Goal: Information Seeking & Learning: Learn about a topic

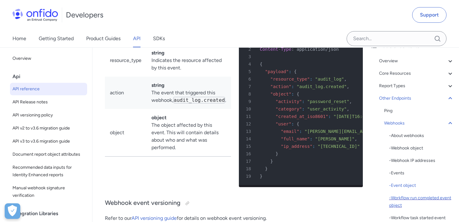
click at [418, 199] on div "- Workflow run completed event object" at bounding box center [421, 202] width 65 height 15
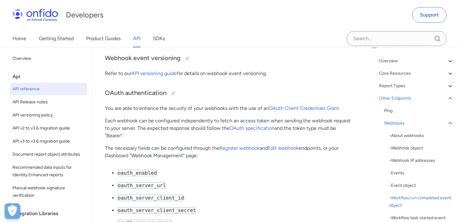
scroll to position [59232, 0]
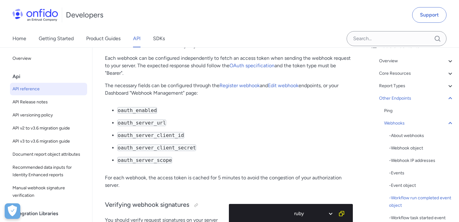
scroll to position [59295, 0]
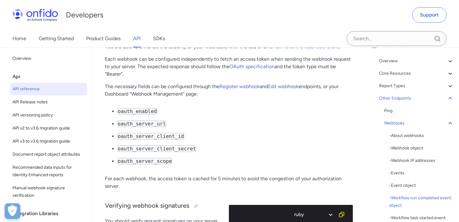
drag, startPoint x: 285, startPoint y: 126, endPoint x: 286, endPoint y: 82, distance: 44.3
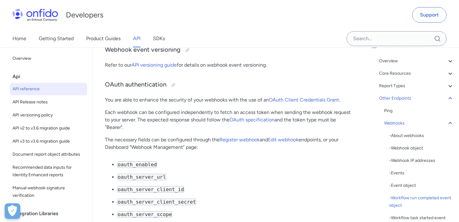
scroll to position [59243, 0]
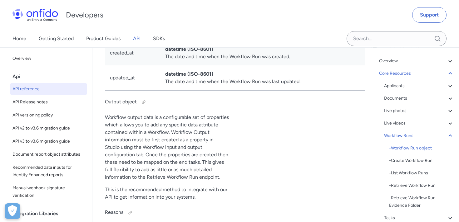
scroll to position [16101, 0]
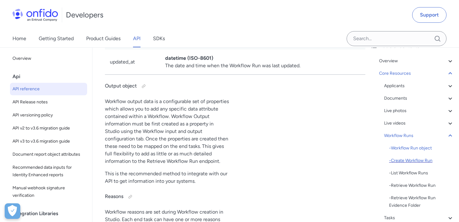
scroll to position [0, 0]
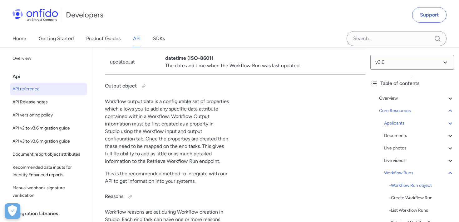
click at [451, 124] on icon at bounding box center [449, 123] width 7 height 7
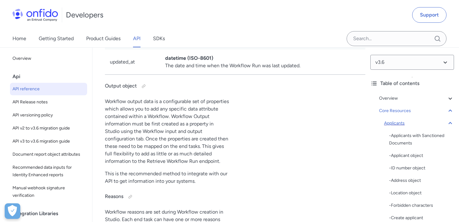
scroll to position [6989, 0]
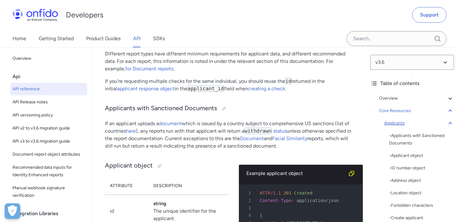
click at [451, 124] on icon at bounding box center [449, 123] width 3 height 2
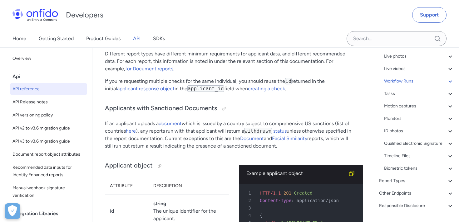
scroll to position [93, 0]
click at [452, 81] on icon at bounding box center [449, 80] width 7 height 7
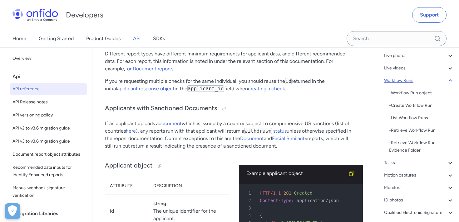
scroll to position [15624, 0]
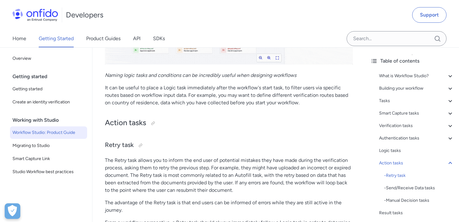
scroll to position [8888, 0]
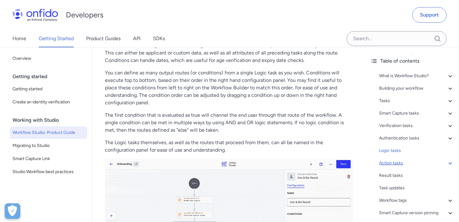
click at [451, 165] on icon at bounding box center [449, 163] width 7 height 7
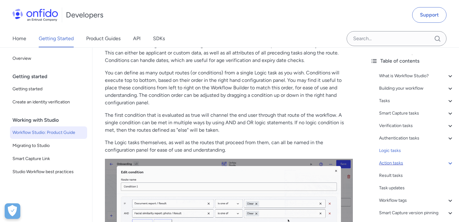
scroll to position [9181, 0]
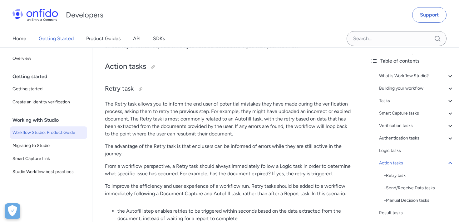
click at [451, 165] on icon at bounding box center [449, 163] width 7 height 7
click at [449, 139] on icon at bounding box center [449, 139] width 3 height 2
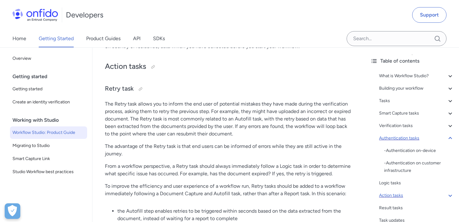
scroll to position [6015, 0]
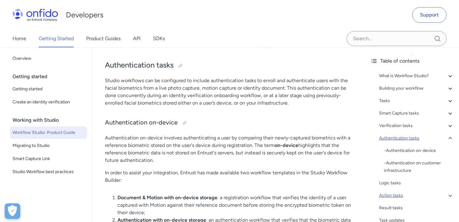
click at [449, 139] on icon at bounding box center [449, 138] width 7 height 7
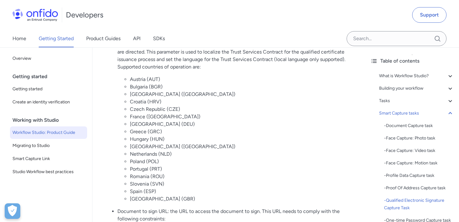
scroll to position [3716, 0]
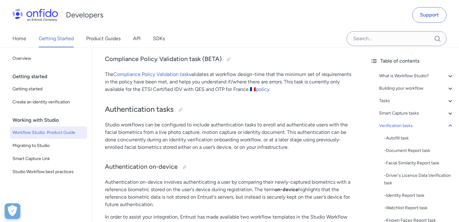
scroll to position [5855, 0]
